Goal: Information Seeking & Learning: Learn about a topic

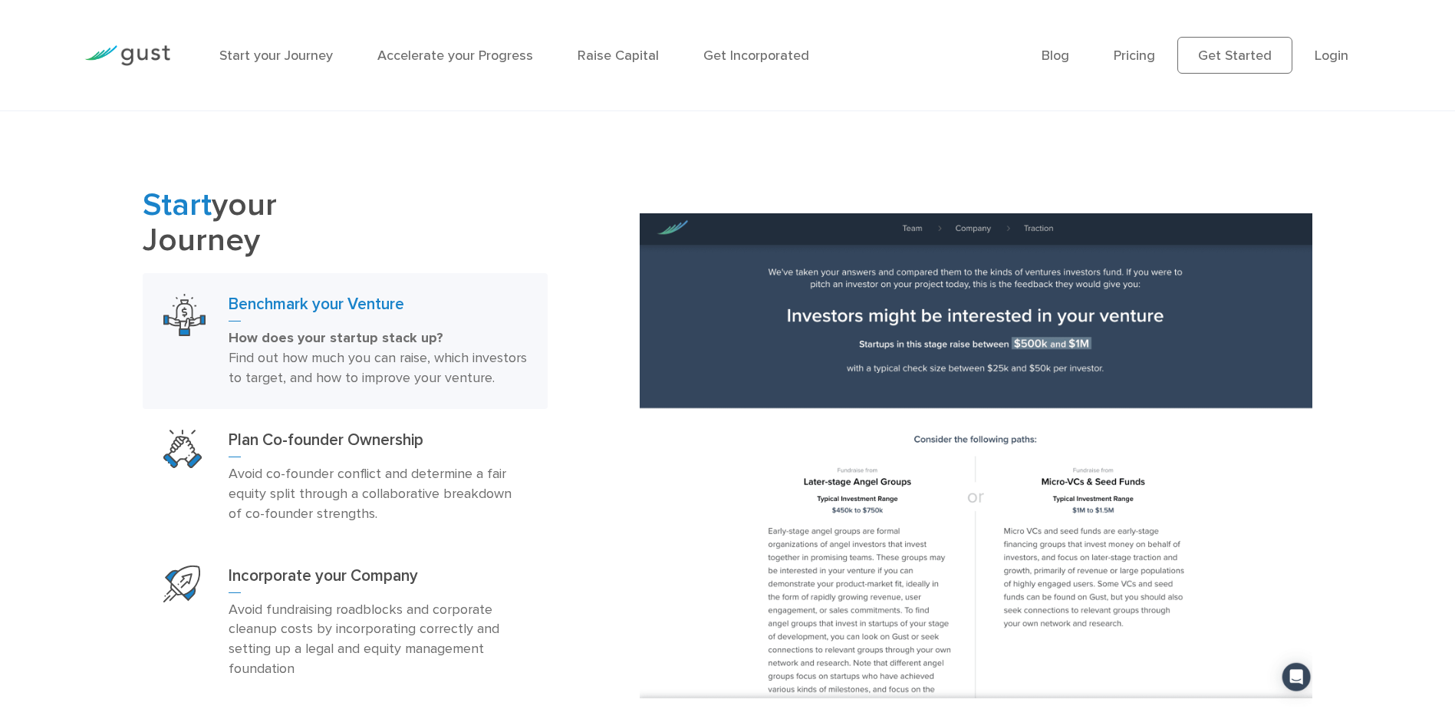
scroll to position [997, 0]
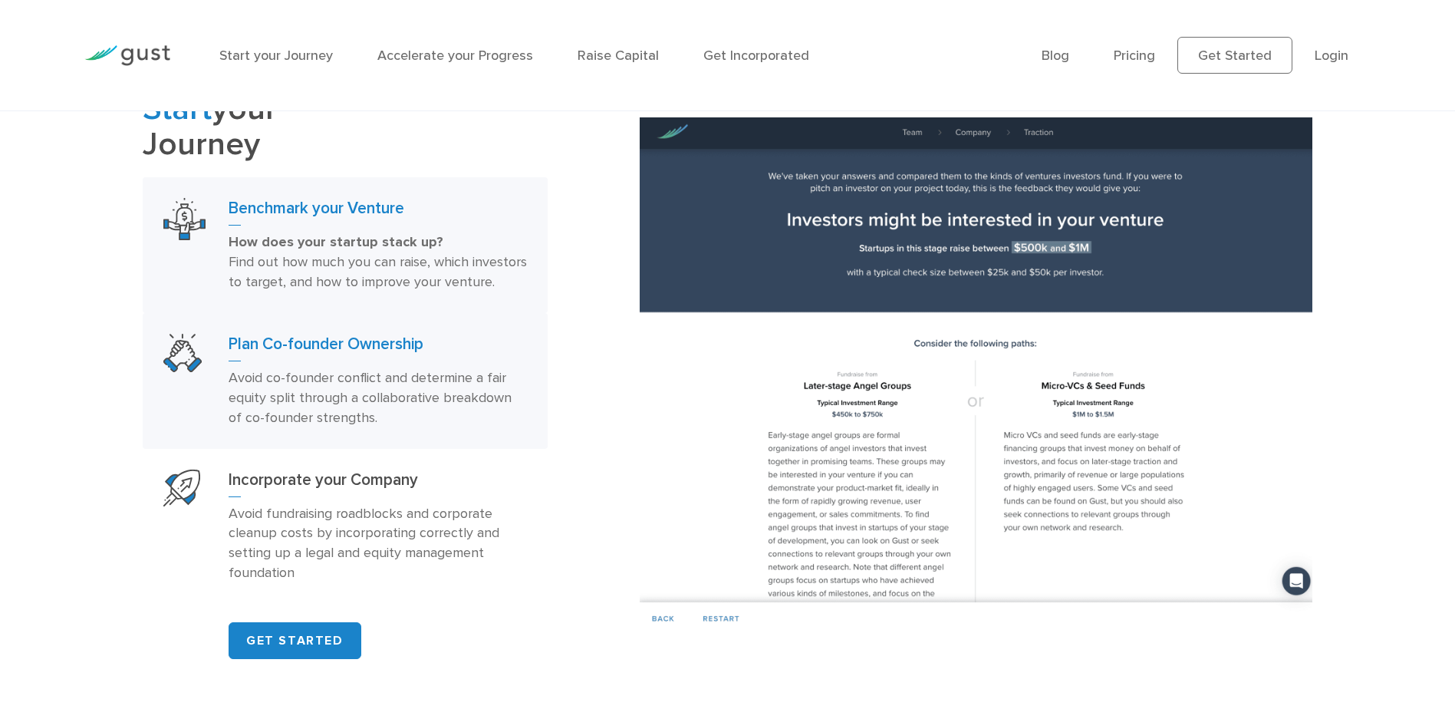
click at [251, 428] on p "Avoid co-founder conflict and determine a fair equity split through a collabora…" at bounding box center [378, 398] width 298 height 60
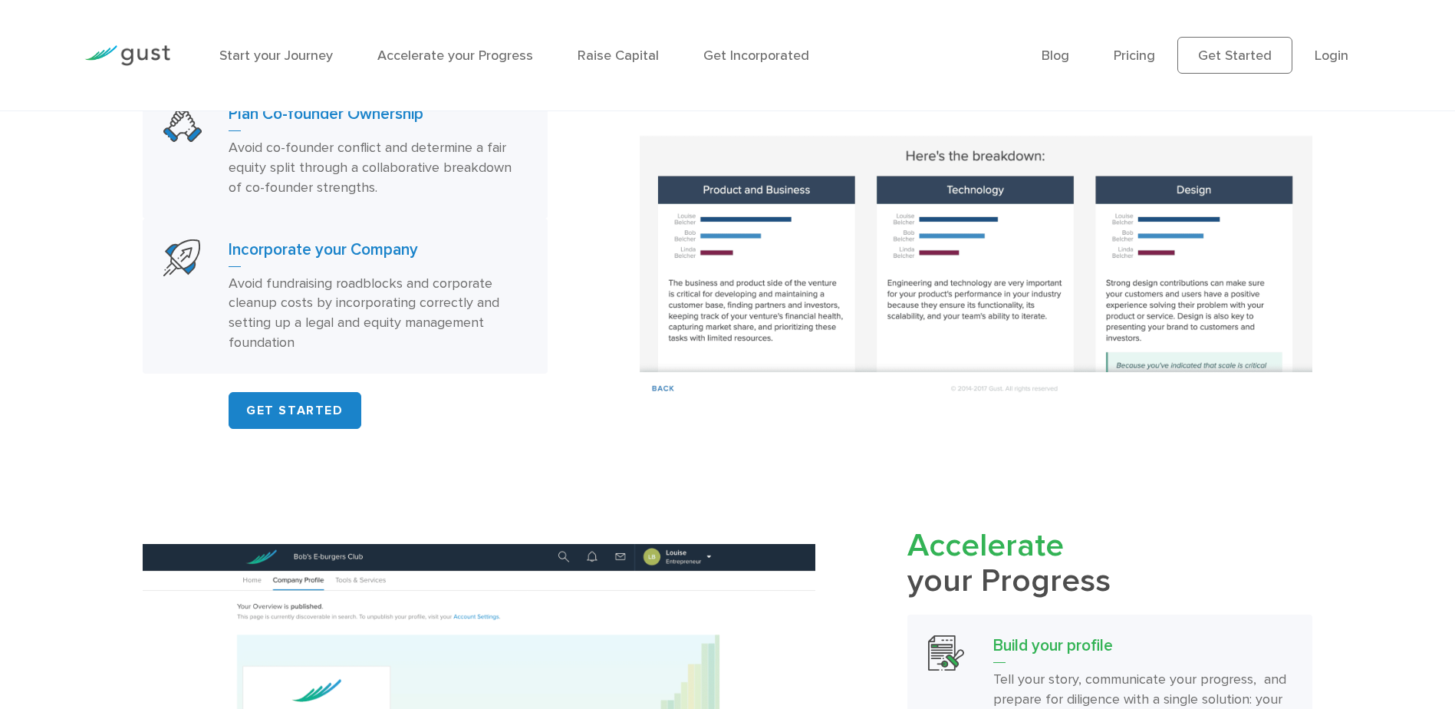
click at [339, 267] on h3 "Incorporate your Company" at bounding box center [378, 253] width 298 height 28
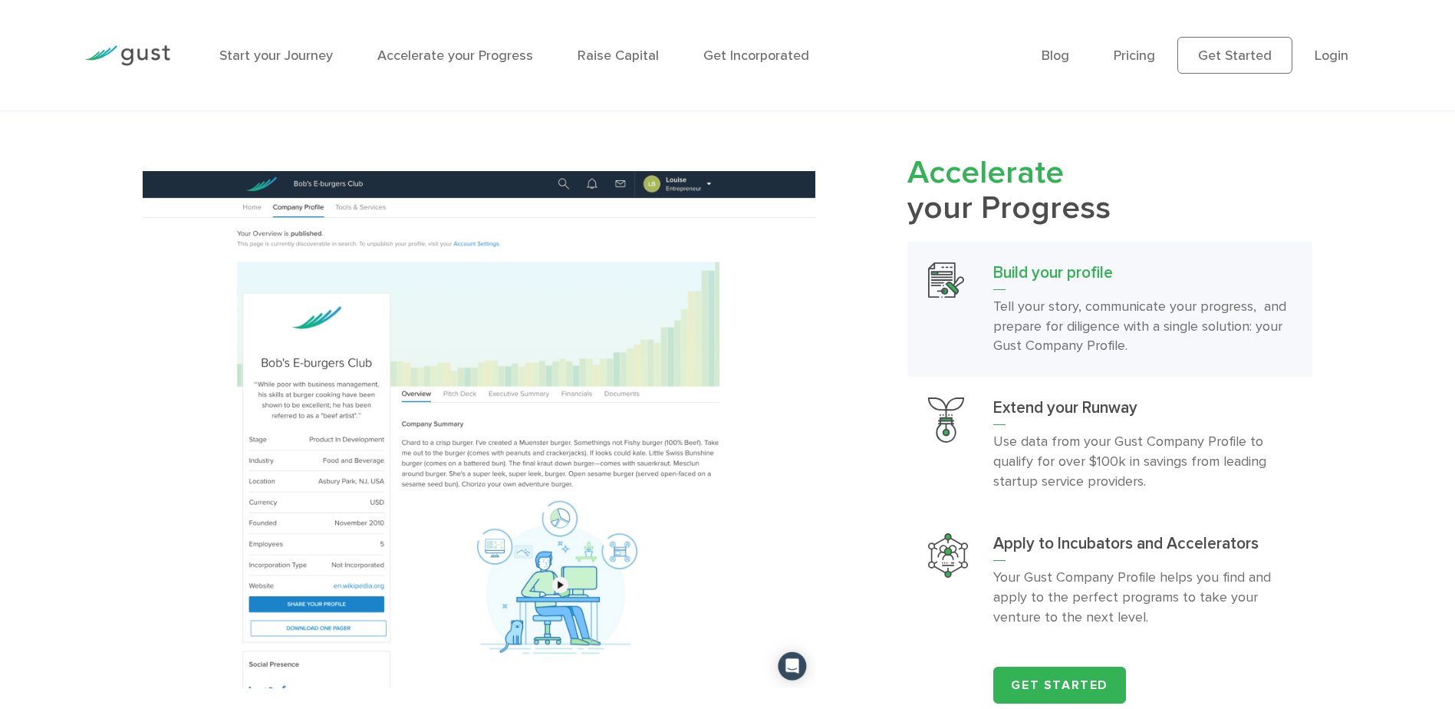
scroll to position [1611, 0]
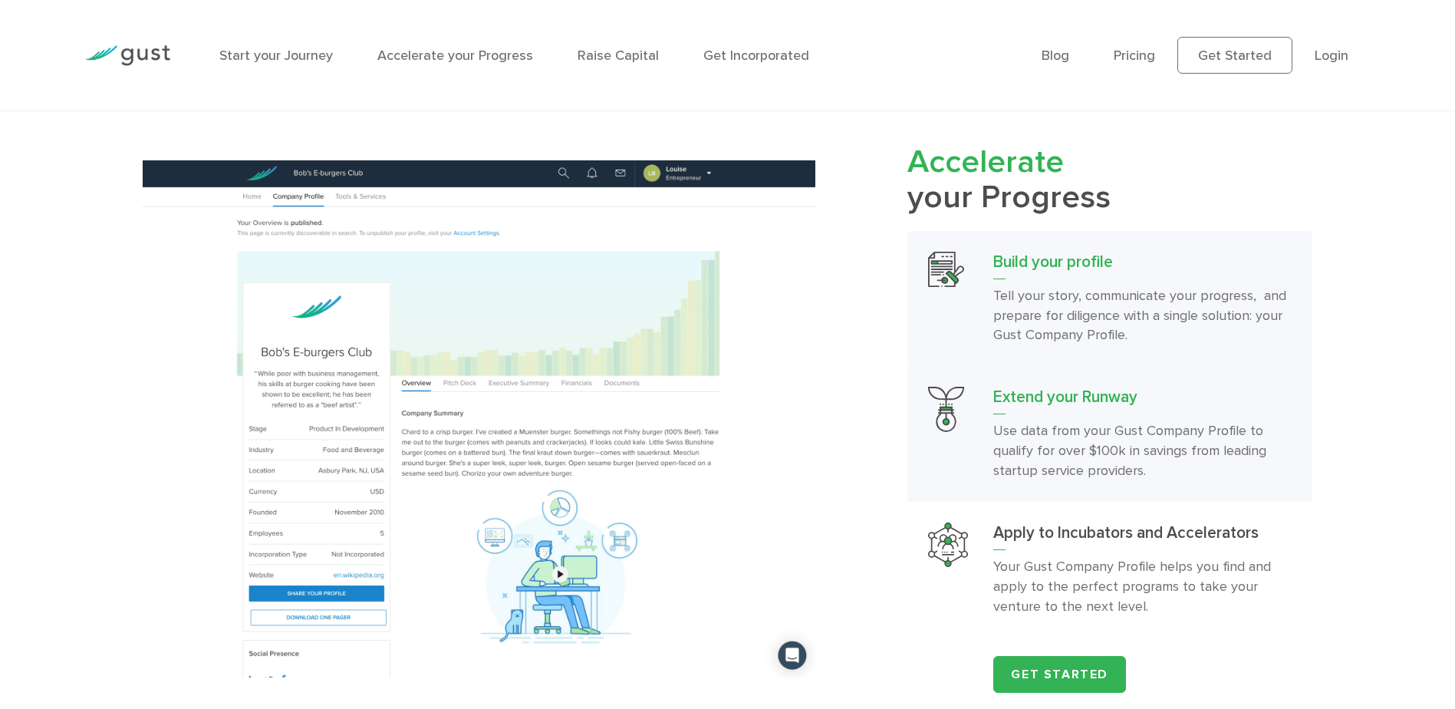
click at [1053, 469] on p "Use data from your Gust Company Profile to qualify for over $100k in savings fr…" at bounding box center [1142, 451] width 298 height 60
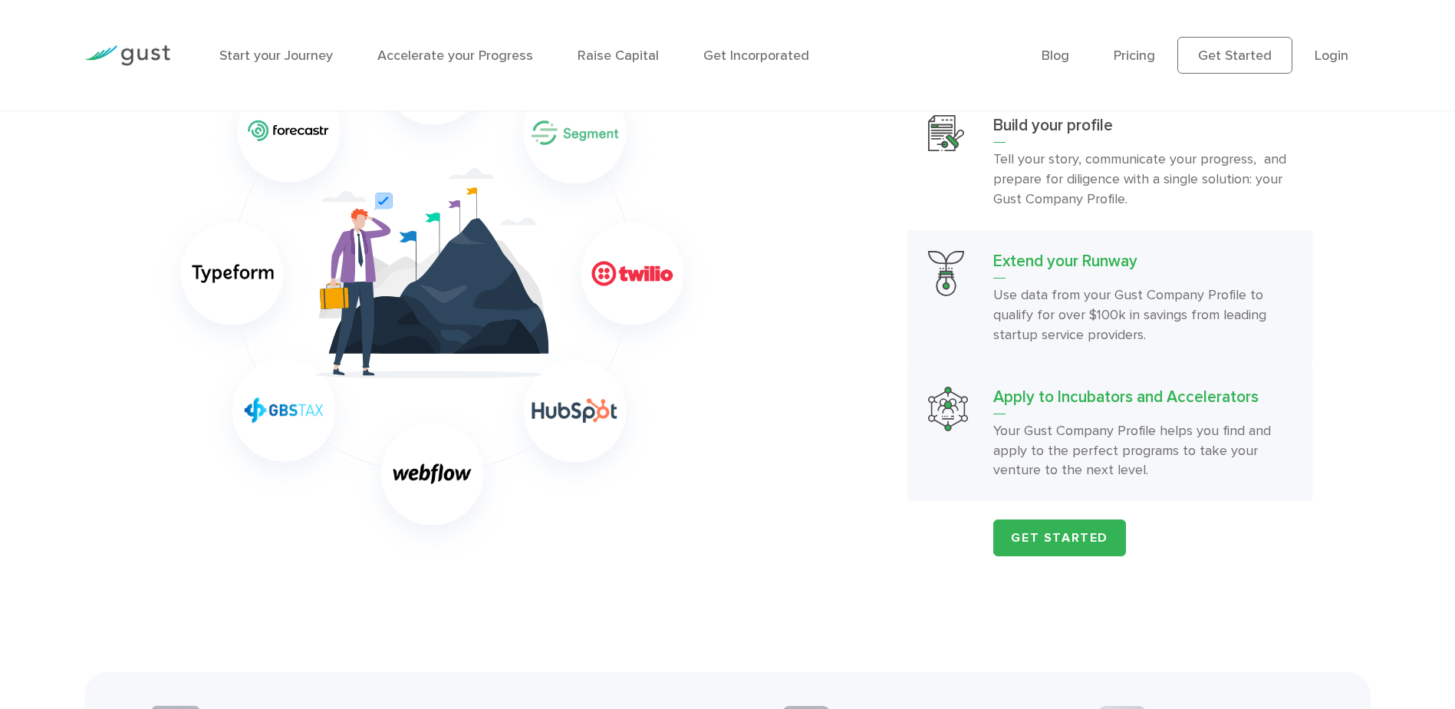
scroll to position [1764, 0]
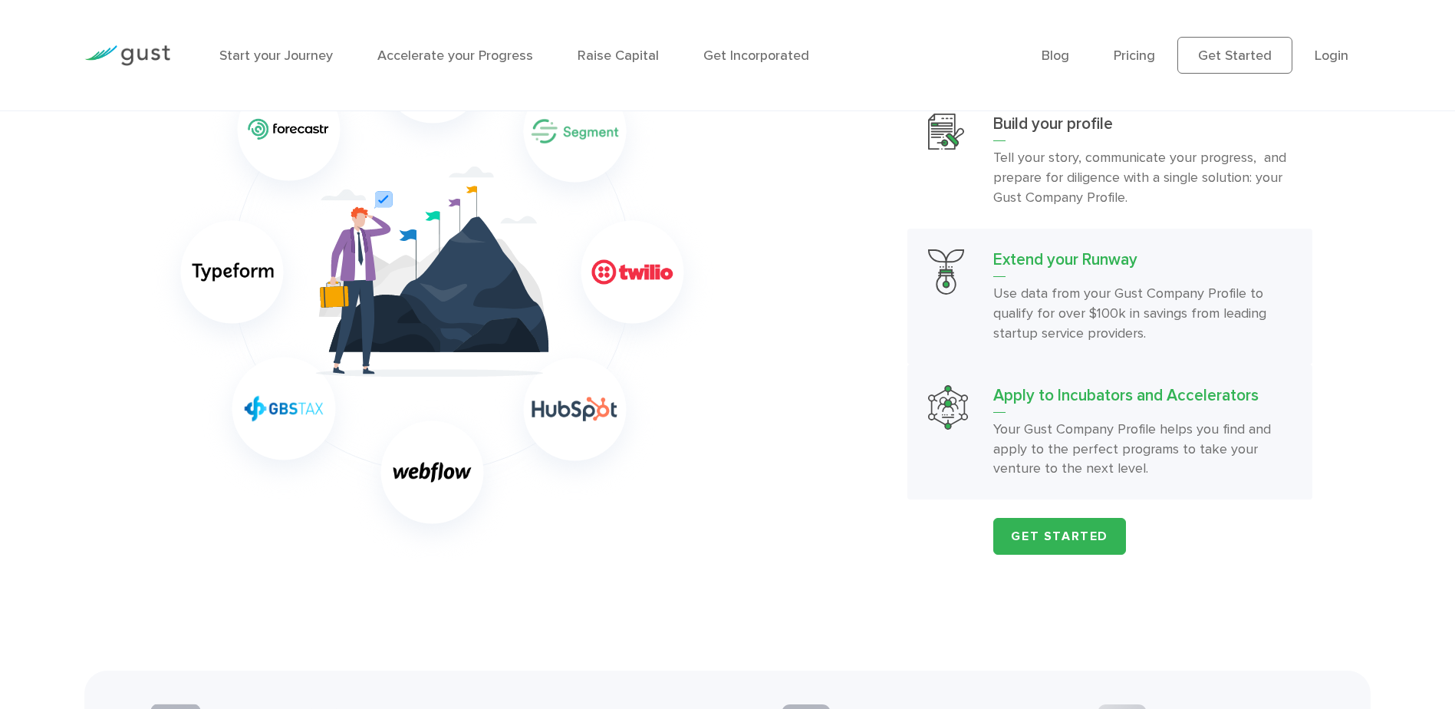
click at [1076, 413] on h3 "Apply to Incubators and Accelerators" at bounding box center [1142, 399] width 298 height 28
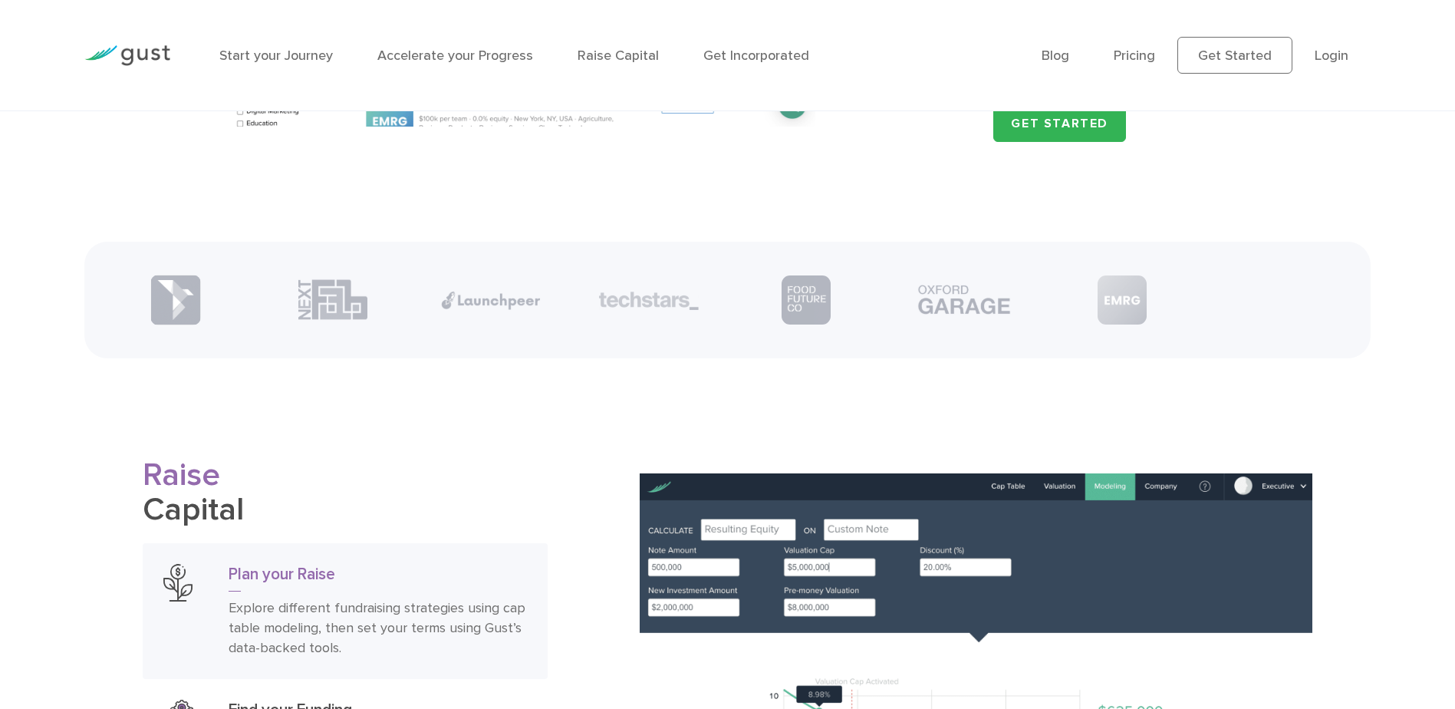
scroll to position [2378, 0]
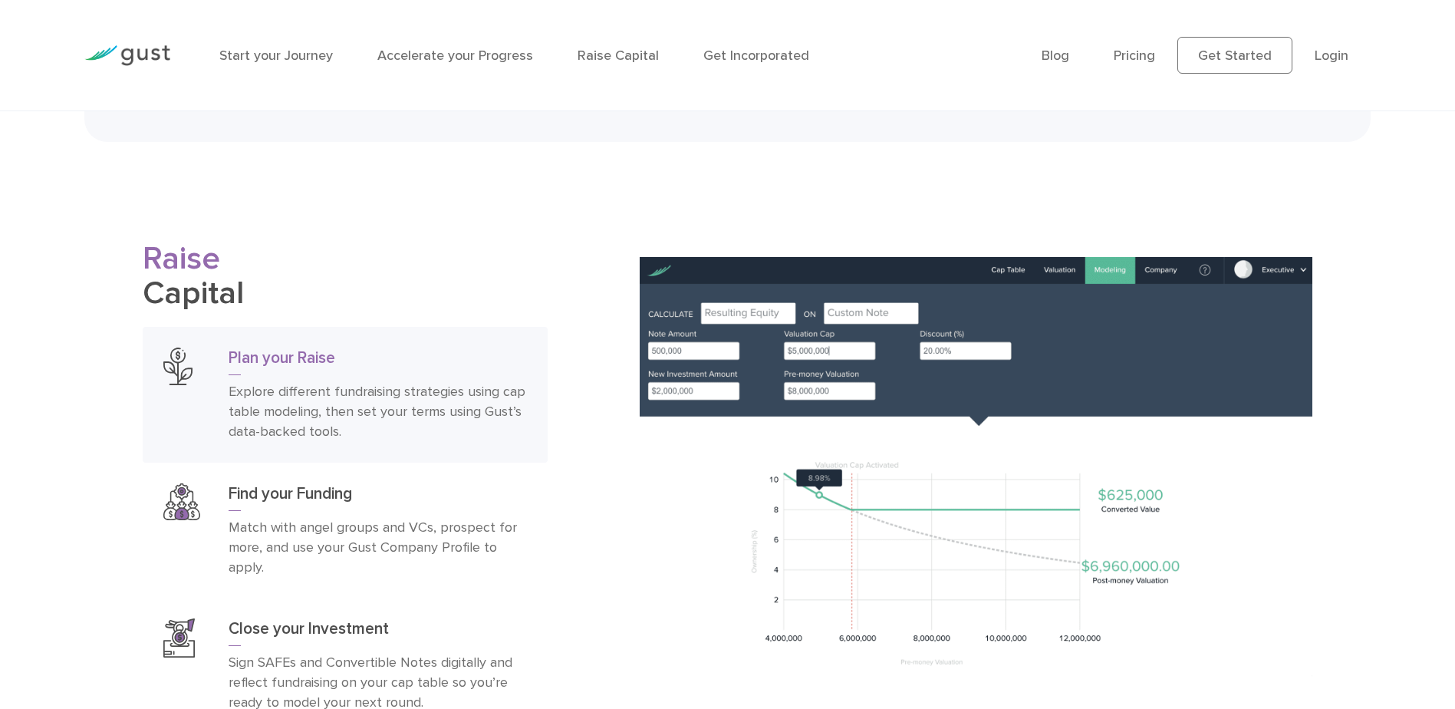
click at [333, 403] on p "Explore different fundraising strategies using cap table modeling, then set you…" at bounding box center [378, 412] width 298 height 60
click at [362, 537] on p "Match with angel groups and VCs, prospect for more, and use your Gust Company P…" at bounding box center [378, 548] width 298 height 60
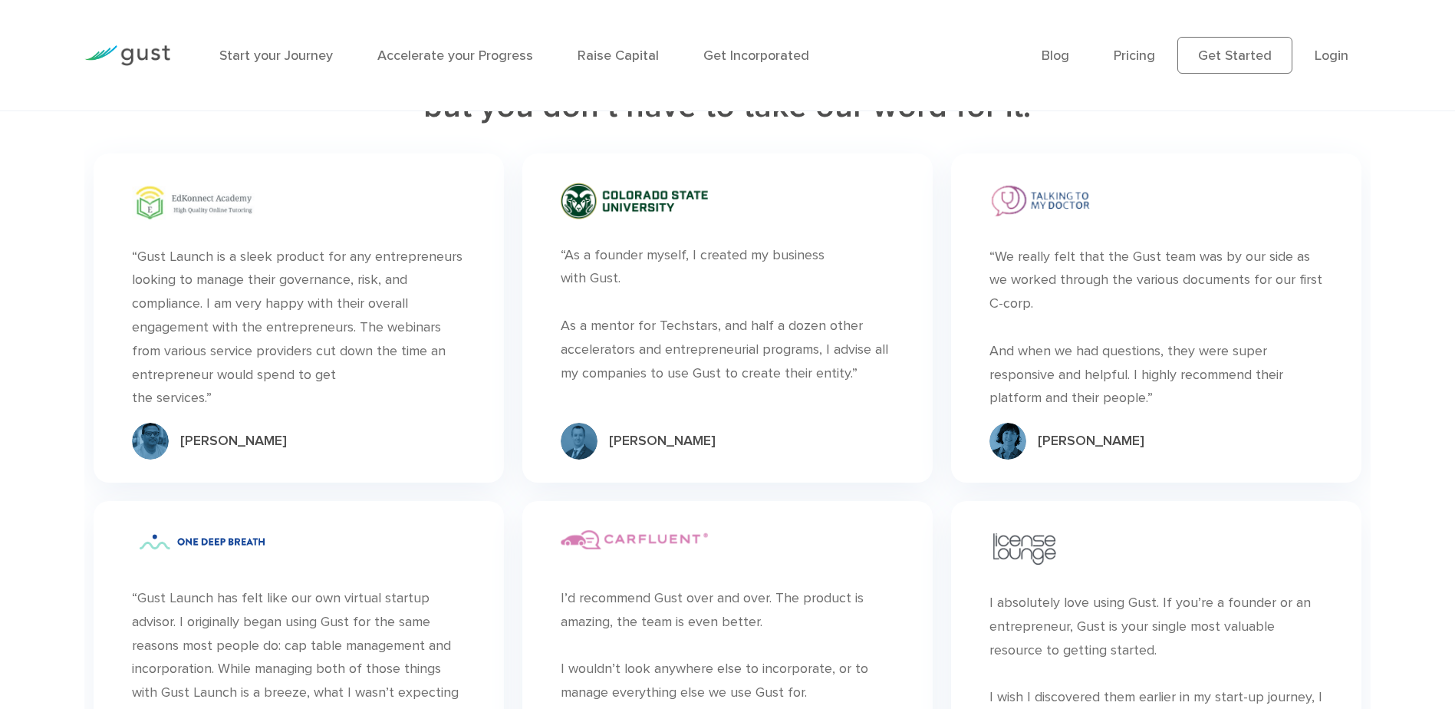
scroll to position [4463, 0]
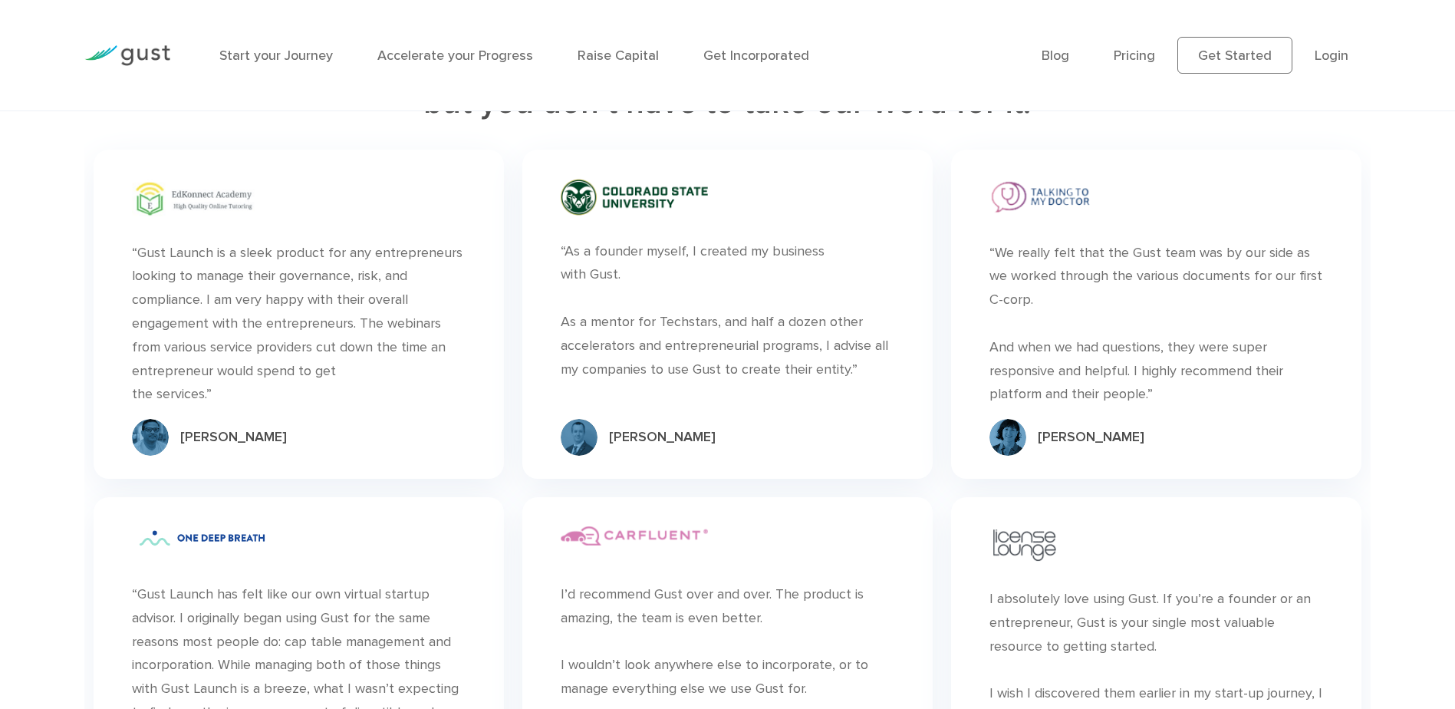
drag, startPoint x: 558, startPoint y: 272, endPoint x: 882, endPoint y: 395, distance: 346.9
click at [882, 395] on div "“ “As a founder myself, I created my business with [PERSON_NAME]. As a mentor f…" at bounding box center [727, 314] width 410 height 329
drag, startPoint x: 880, startPoint y: 394, endPoint x: 758, endPoint y: 390, distance: 122.0
click at [758, 382] on div "“As a founder myself, I created my business with [PERSON_NAME]. As a mentor for…" at bounding box center [728, 311] width 334 height 142
drag, startPoint x: 631, startPoint y: 348, endPoint x: 875, endPoint y: 401, distance: 249.6
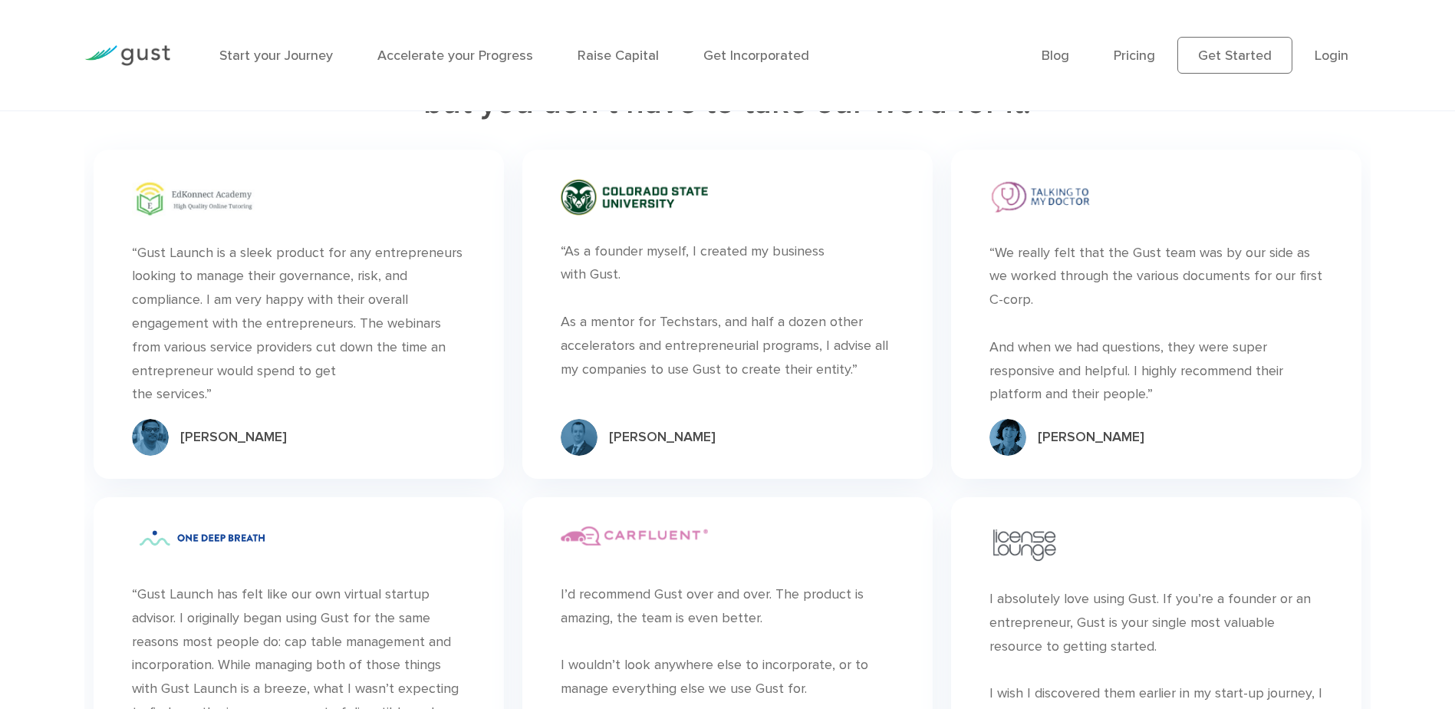
click at [875, 382] on div "“As a founder myself, I created my business with [PERSON_NAME]. As a mentor for…" at bounding box center [728, 311] width 334 height 142
drag, startPoint x: 875, startPoint y: 401, endPoint x: 756, endPoint y: 377, distance: 122.2
click at [756, 377] on div "“As a founder myself, I created my business with [PERSON_NAME]. As a mentor for…" at bounding box center [728, 311] width 334 height 142
drag, startPoint x: 133, startPoint y: 272, endPoint x: 240, endPoint y: 413, distance: 178.0
click at [240, 407] on div "“Gust Launch is a sleek product for any entrepreneurs looking to manage their g…" at bounding box center [299, 324] width 334 height 165
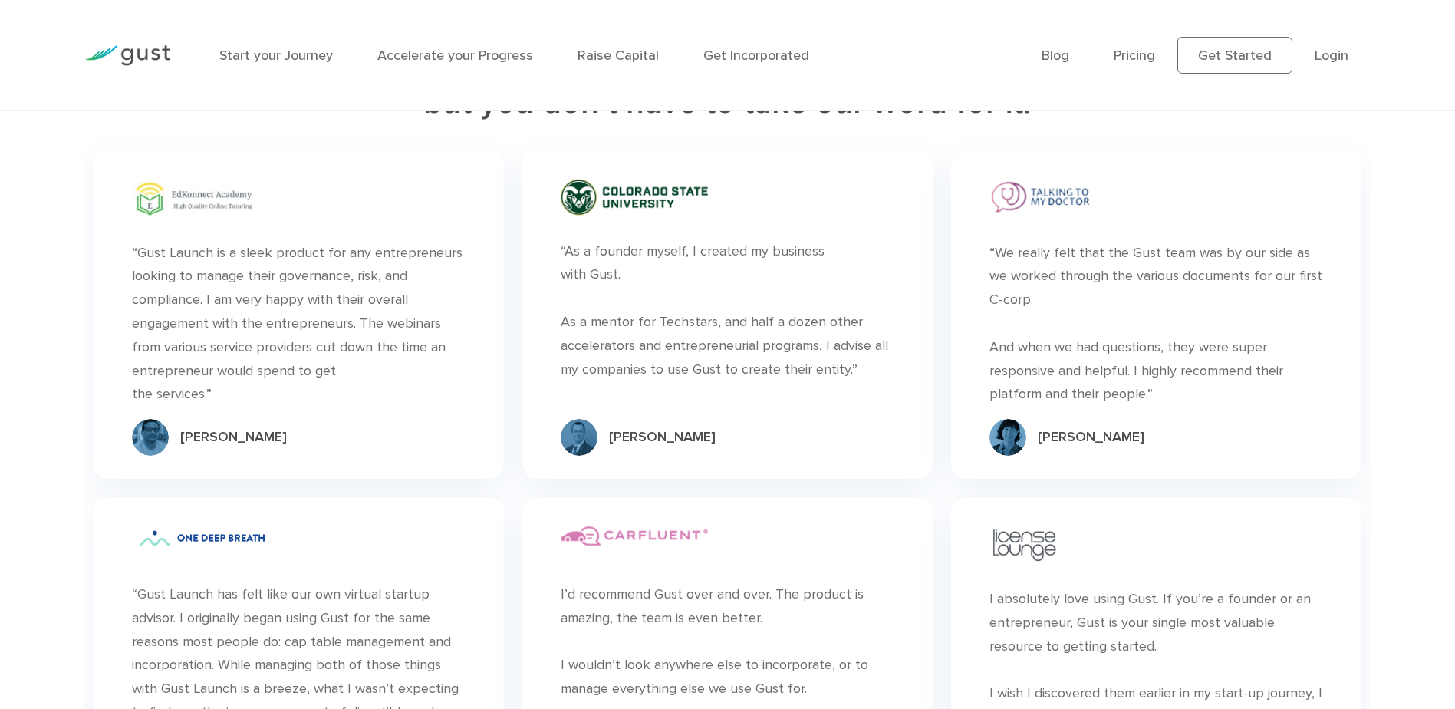
drag, startPoint x: 240, startPoint y: 413, endPoint x: 188, endPoint y: 374, distance: 65.2
click at [188, 374] on div "“Gust Launch is a sleek product for any entrepreneurs looking to manage their g…" at bounding box center [299, 324] width 334 height 165
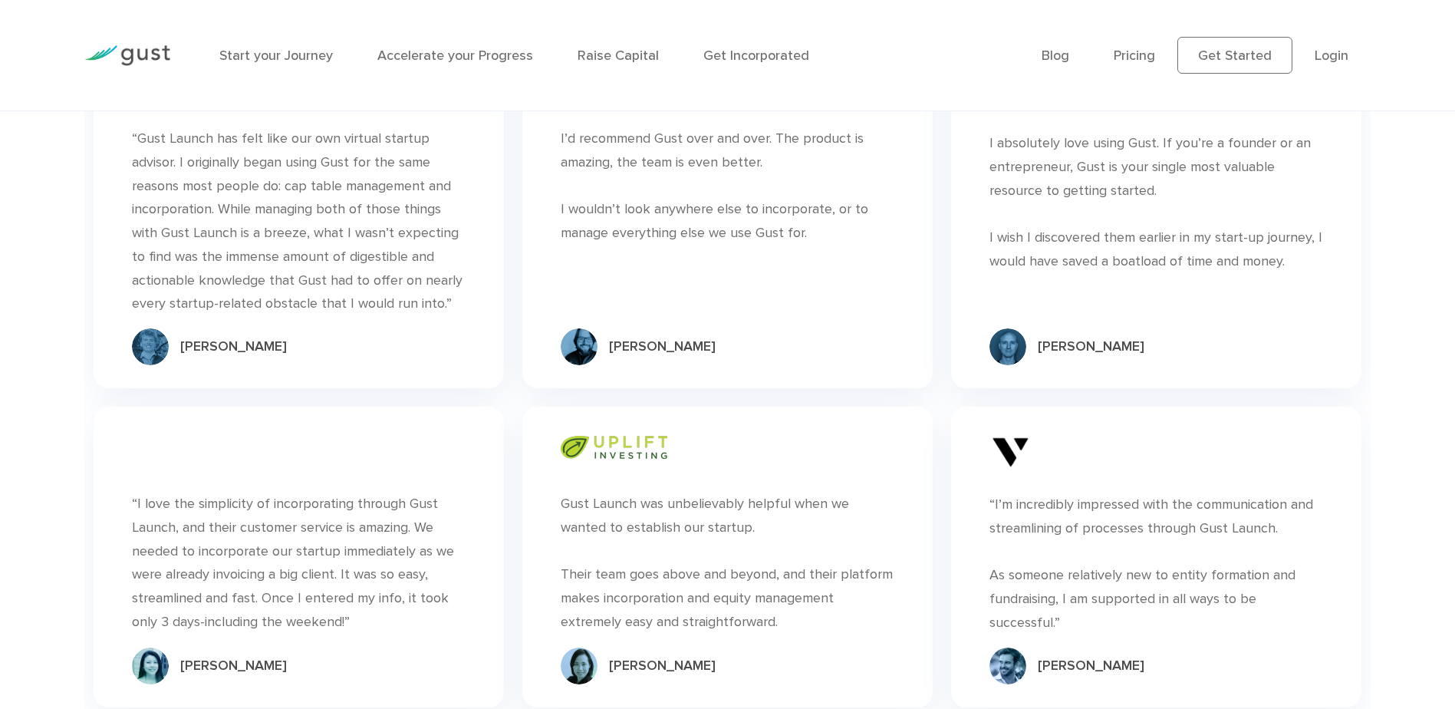
scroll to position [5461, 0]
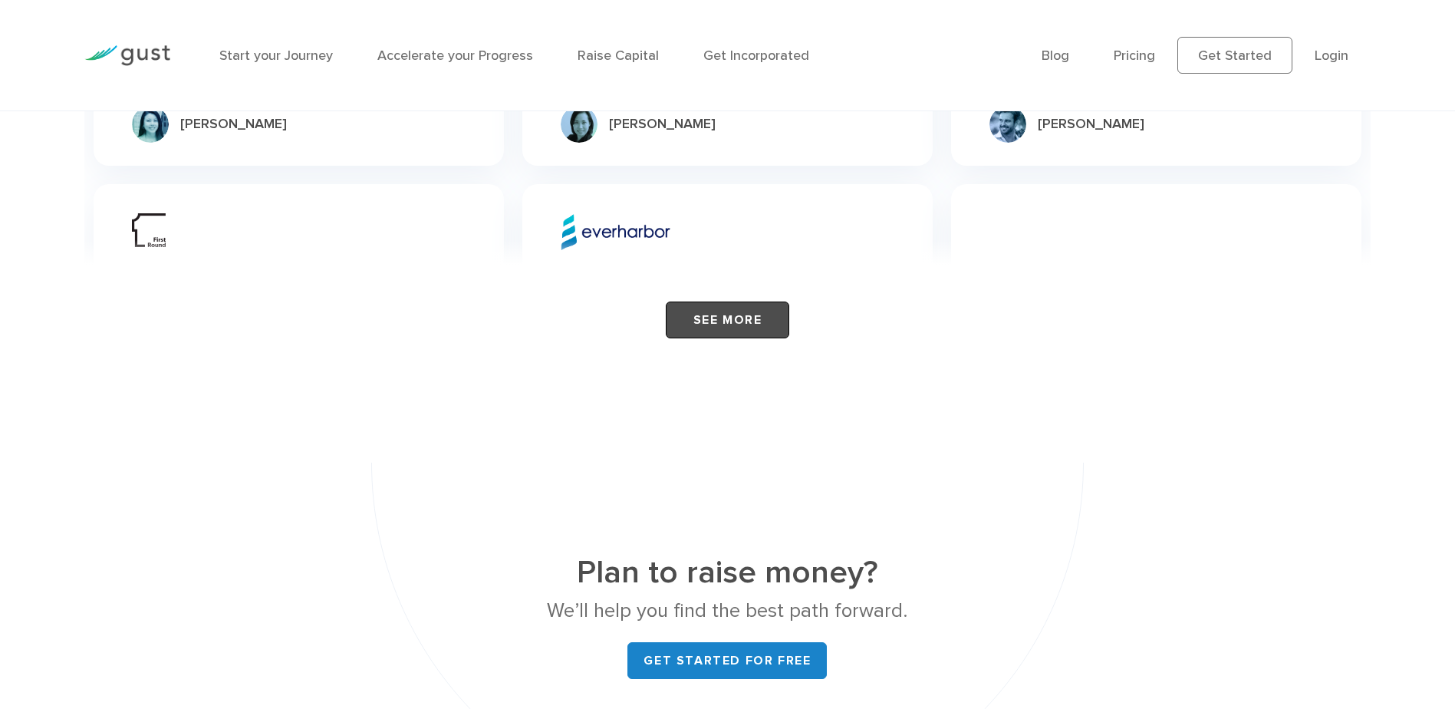
click at [760, 338] on link "See More" at bounding box center [728, 319] width 124 height 37
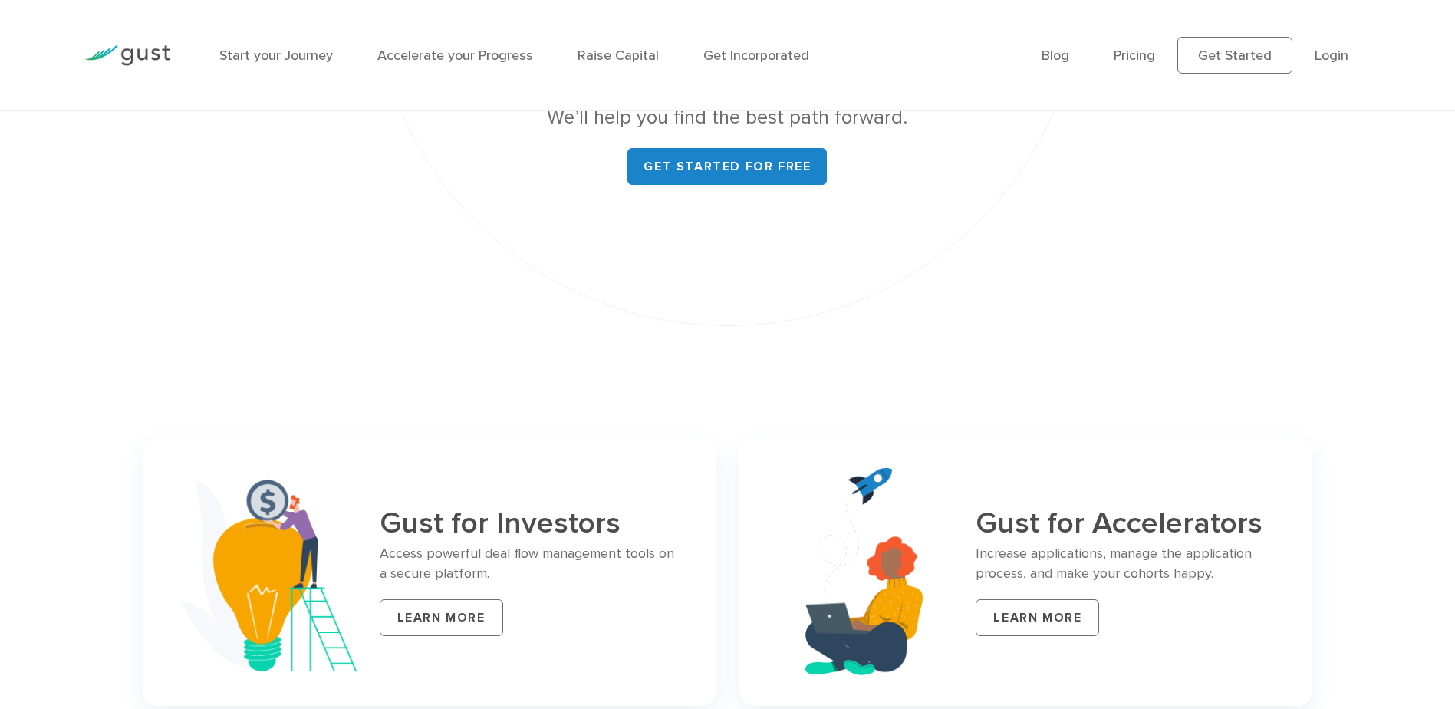
scroll to position [6381, 0]
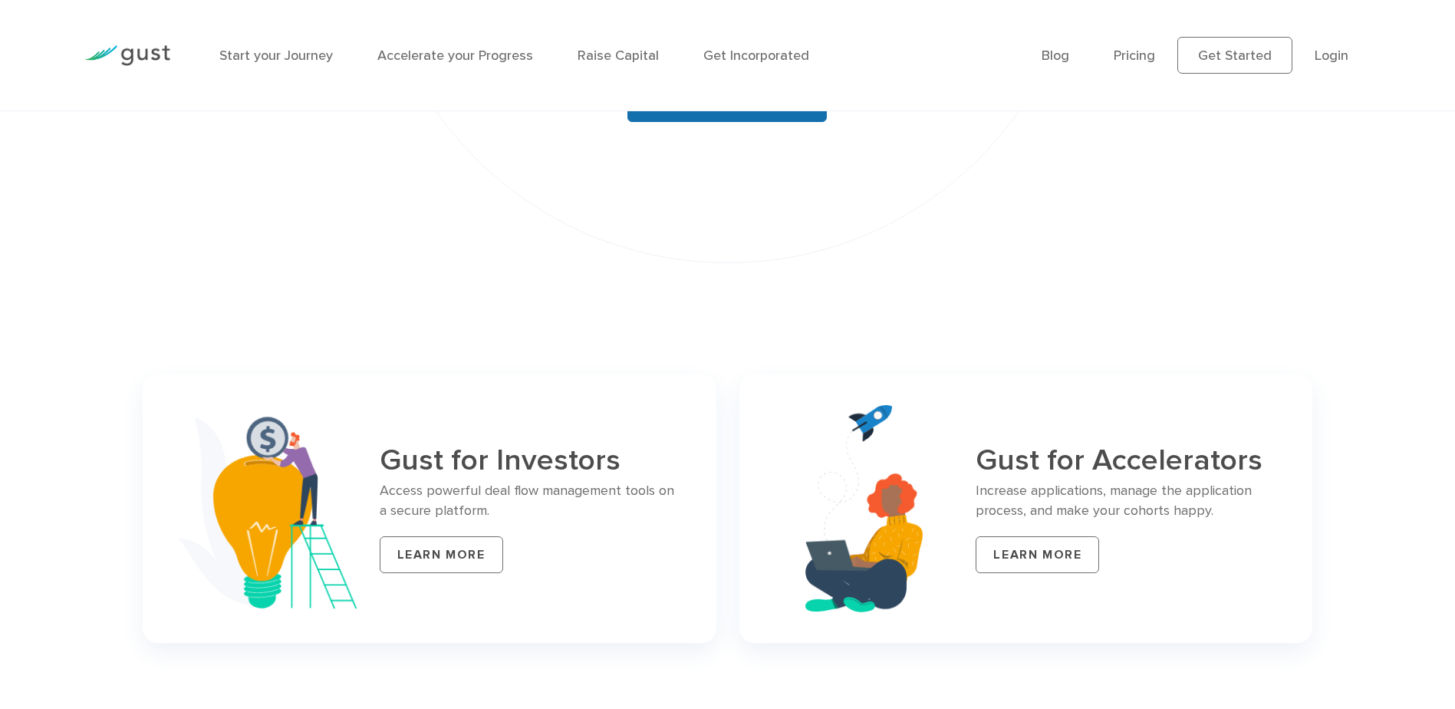
click at [697, 122] on link "Get started for free" at bounding box center [727, 103] width 199 height 37
